Goal: Transaction & Acquisition: Purchase product/service

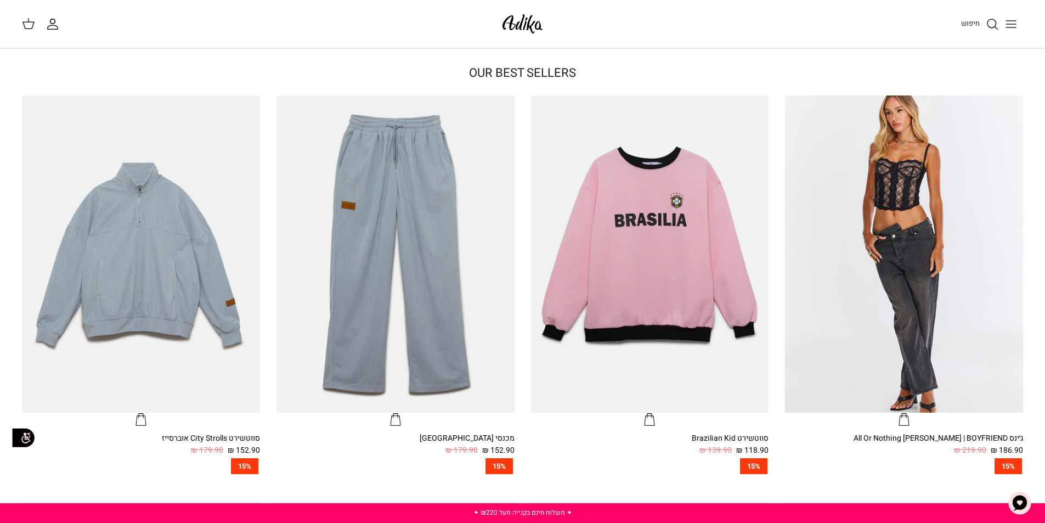
scroll to position [384, 0]
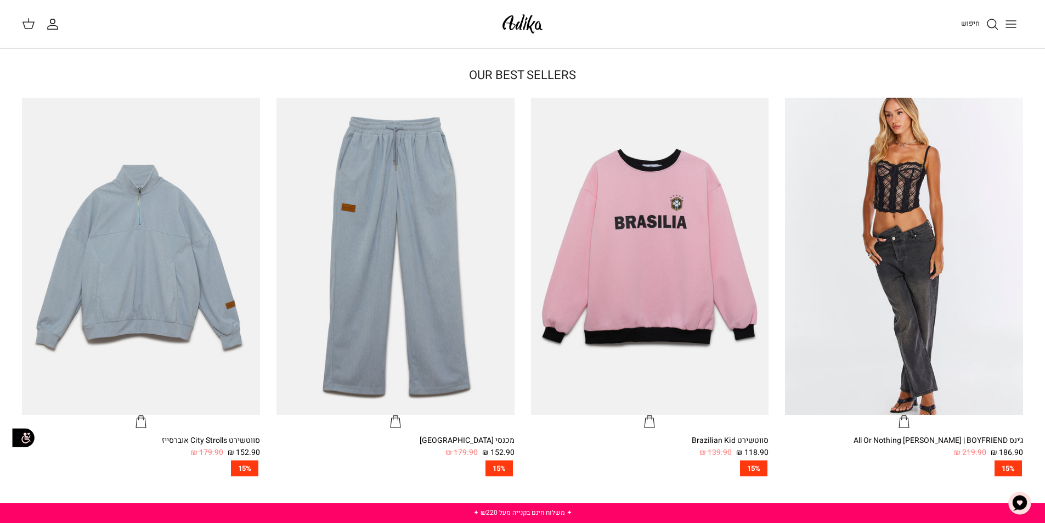
click at [1010, 29] on icon "Toggle menu" at bounding box center [1010, 24] width 13 height 13
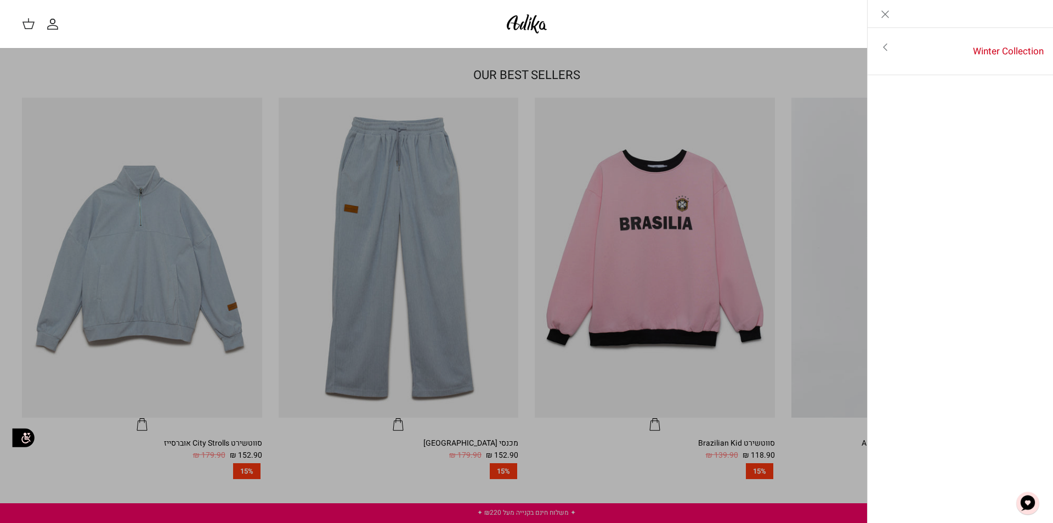
click at [885, 8] on icon "Close" at bounding box center [885, 14] width 13 height 13
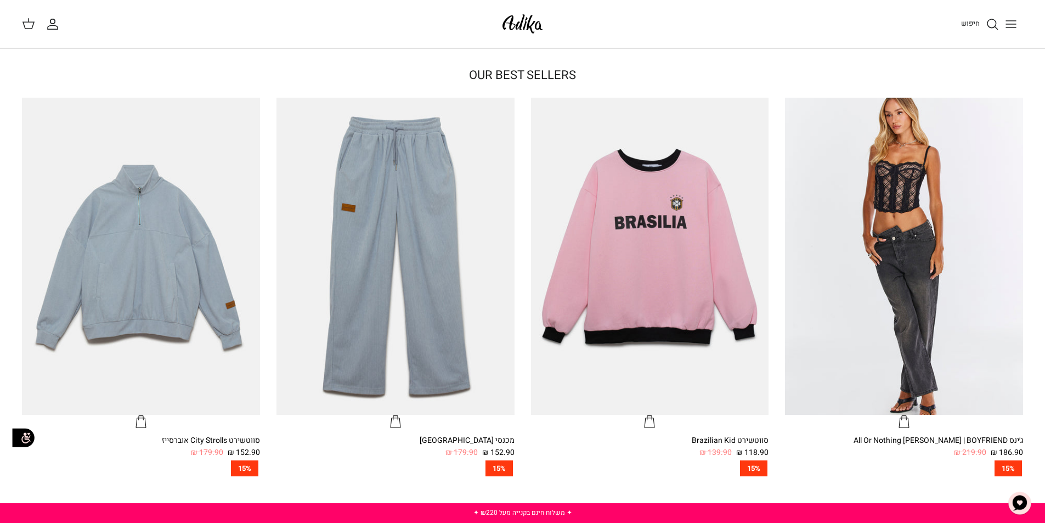
click at [1011, 26] on icon "Toggle menu" at bounding box center [1010, 24] width 13 height 13
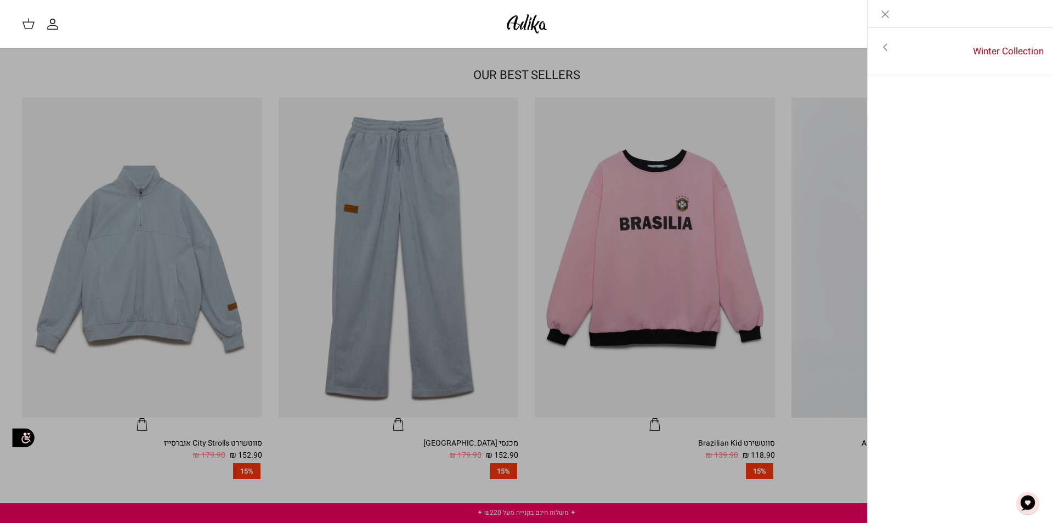
click at [681, 75] on link "Toggle menu" at bounding box center [526, 261] width 1053 height 523
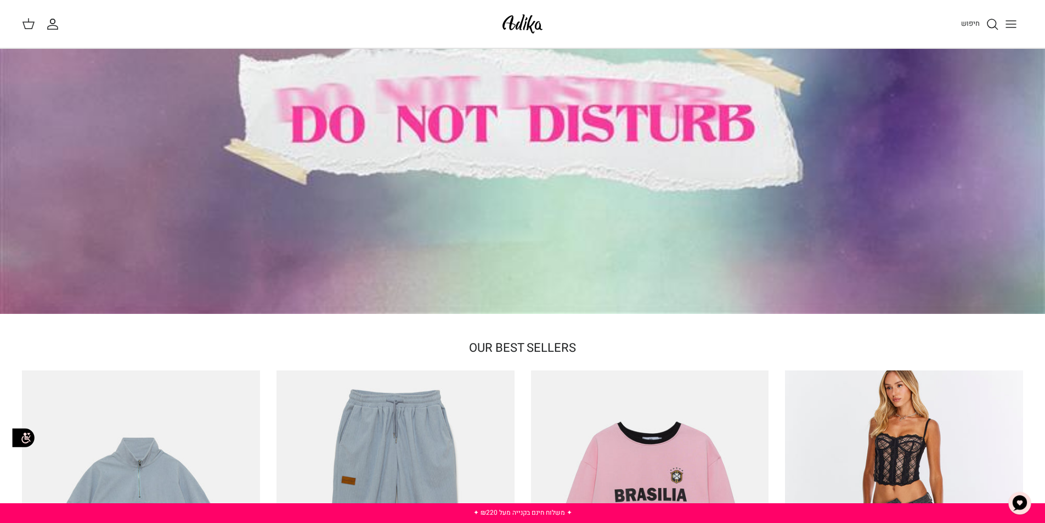
scroll to position [110, 0]
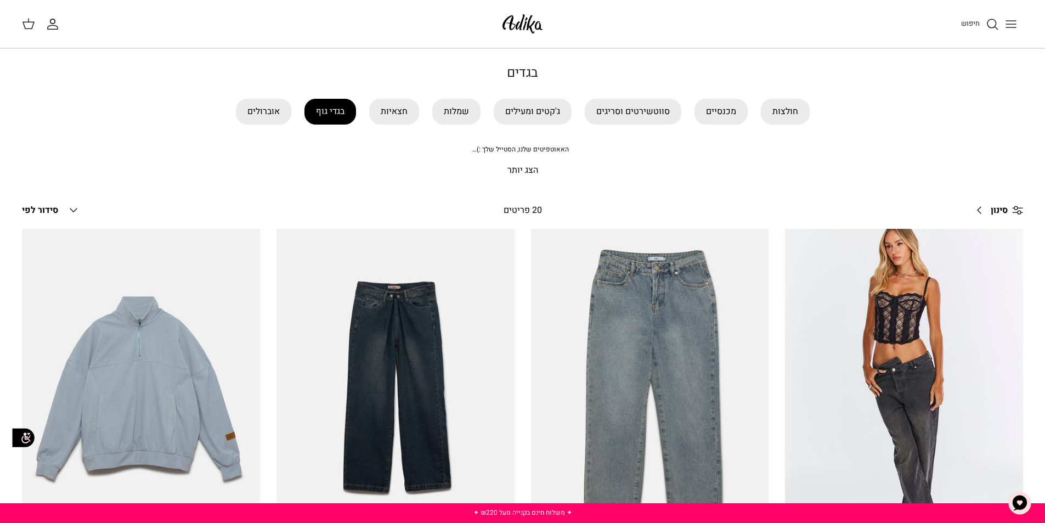
click at [311, 113] on link "בגדי גוף" at bounding box center [330, 112] width 52 height 26
